Goal: Navigation & Orientation: Find specific page/section

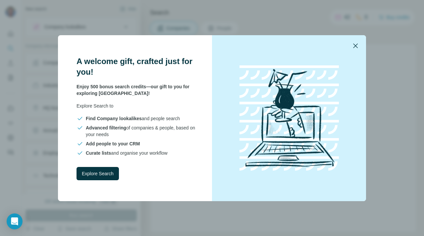
click at [354, 45] on icon "button" at bounding box center [356, 46] width 8 height 8
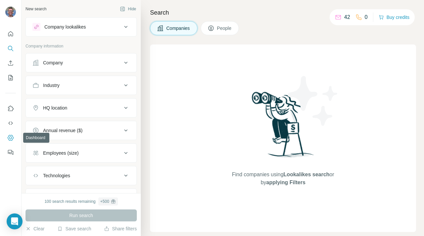
click at [10, 138] on icon "Dashboard" at bounding box center [10, 137] width 7 height 7
click at [10, 141] on icon "Dashboard" at bounding box center [10, 137] width 7 height 7
click at [9, 136] on icon "Dashboard" at bounding box center [10, 137] width 7 height 7
